Goal: Task Accomplishment & Management: Manage account settings

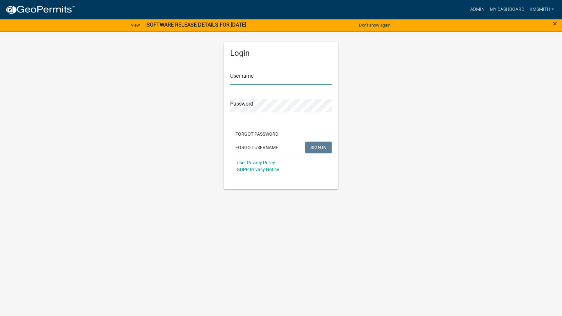
type input "kmsmith"
click at [327, 147] on button "SIGN IN" at bounding box center [318, 148] width 27 height 12
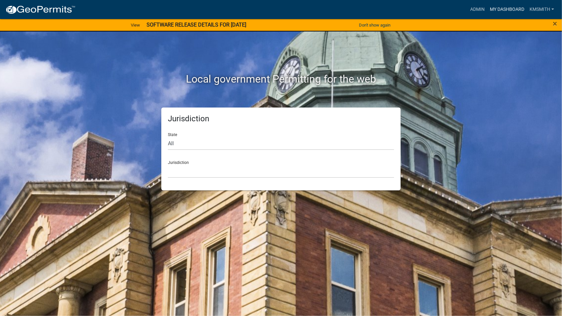
click at [513, 8] on link "My Dashboard" at bounding box center [507, 9] width 40 height 12
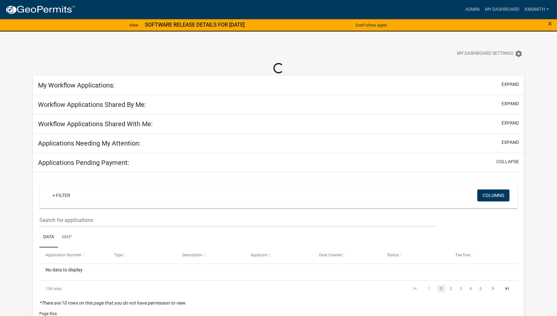
select select "2: 50"
